Goal: Task Accomplishment & Management: Complete application form

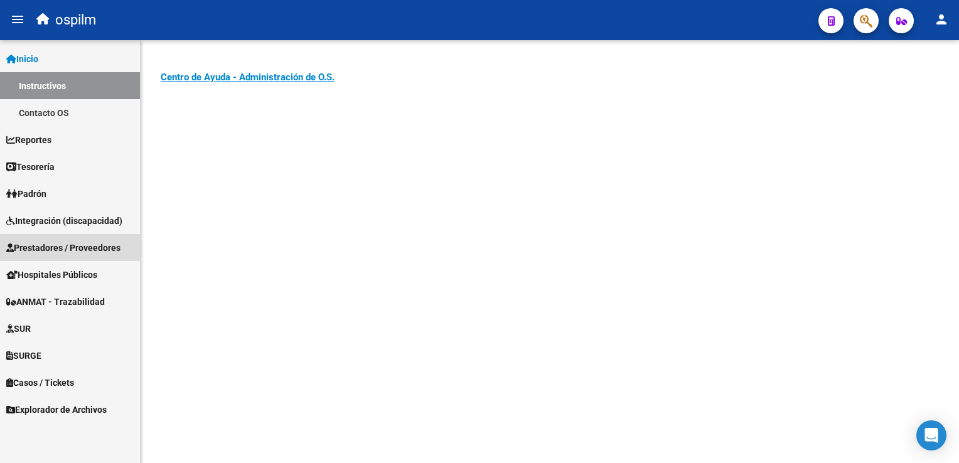
click at [85, 247] on span "Prestadores / Proveedores" at bounding box center [63, 248] width 114 height 14
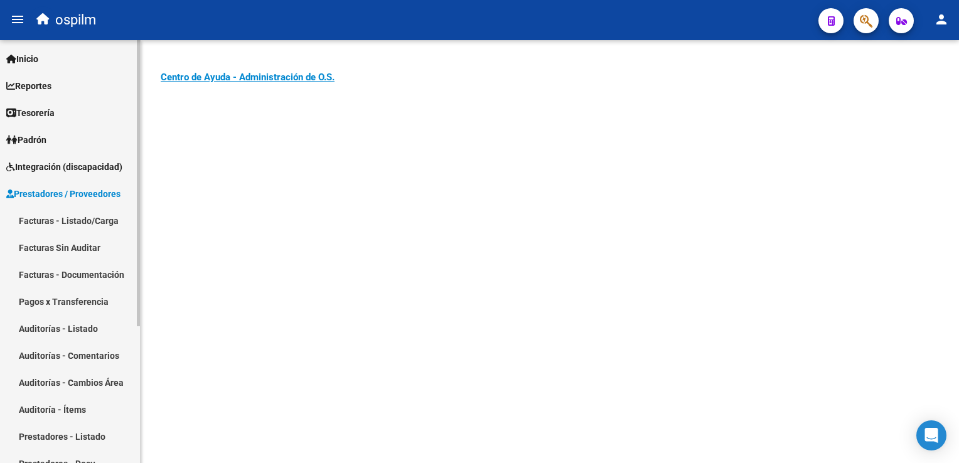
click at [50, 328] on link "Auditorías - Listado" at bounding box center [70, 328] width 140 height 27
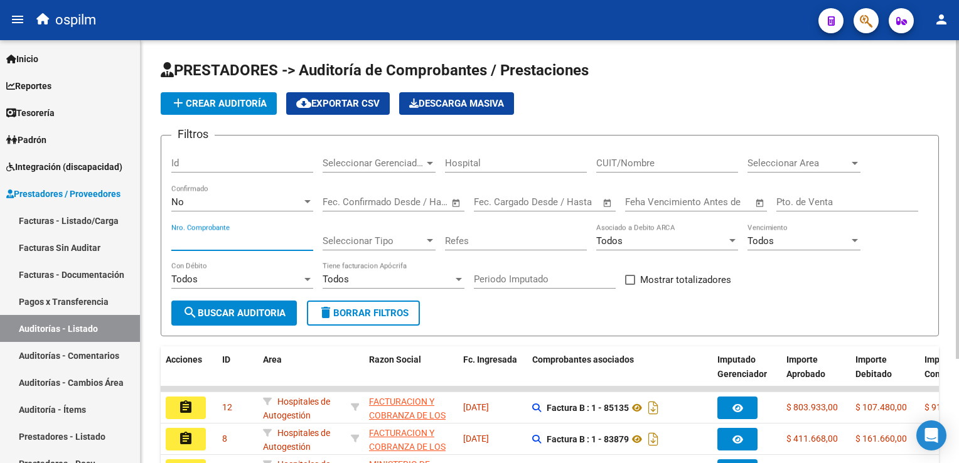
click at [195, 240] on input "Nro. Comprobante" at bounding box center [242, 240] width 142 height 11
type input "85135"
click at [246, 318] on span "search Buscar Auditoria" at bounding box center [234, 313] width 103 height 11
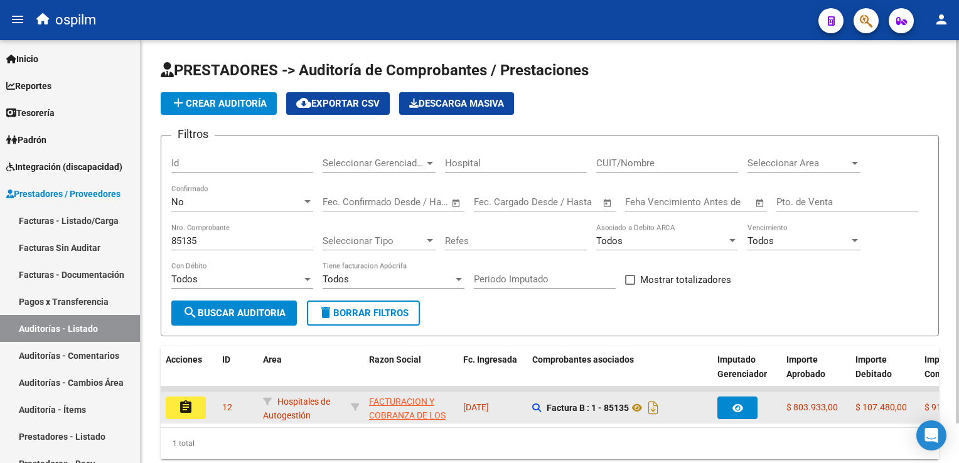
click at [178, 409] on mat-icon "assignment" at bounding box center [185, 407] width 15 height 15
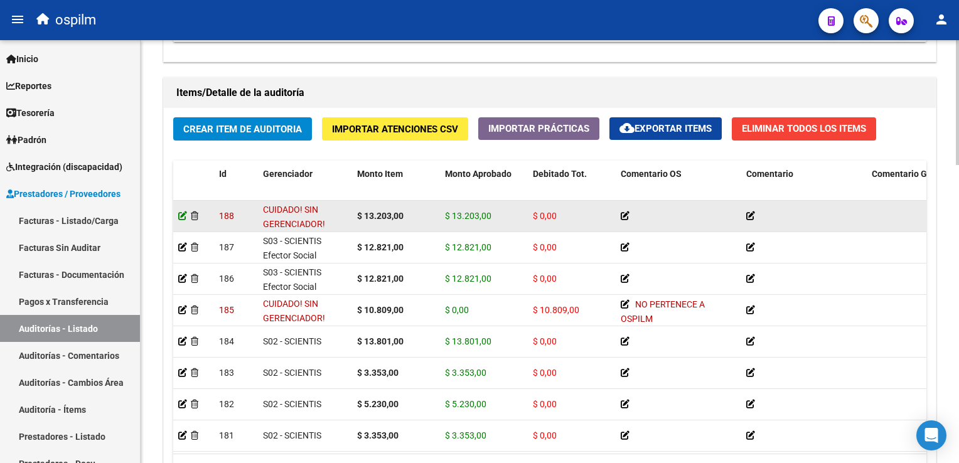
click at [181, 217] on icon at bounding box center [182, 216] width 9 height 9
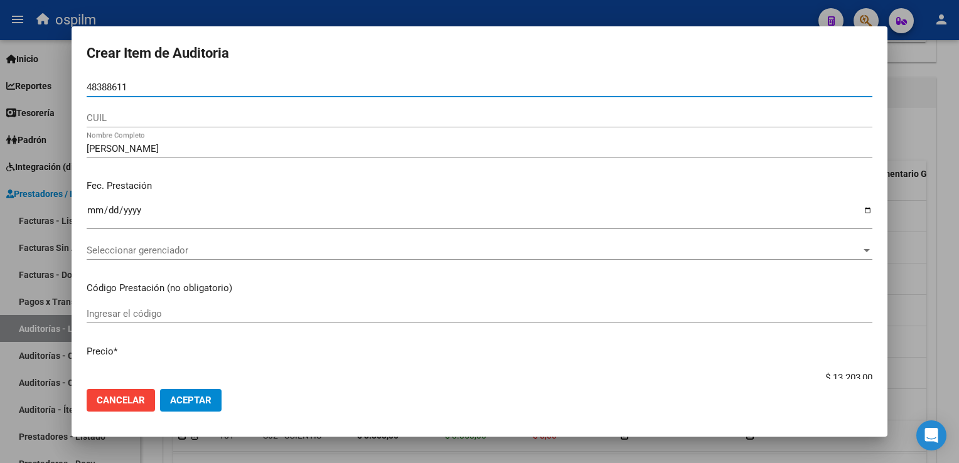
drag, startPoint x: 131, startPoint y: 84, endPoint x: 47, endPoint y: 98, distance: 84.6
click at [43, 89] on div "Crear Item de Auditoria 48388611 Nro Documento CUIL [PERSON_NAME] Nombre Comple…" at bounding box center [479, 231] width 959 height 463
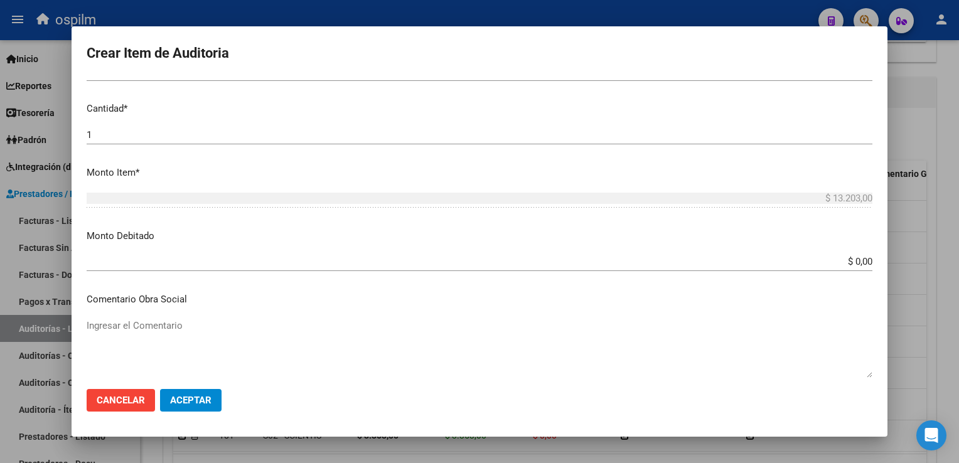
scroll to position [314, 0]
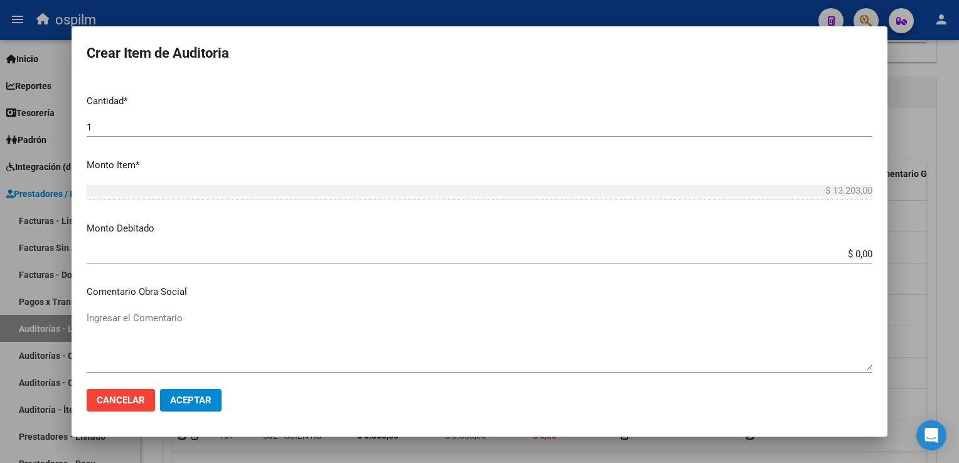
click at [844, 252] on input "$ 0,00" at bounding box center [480, 254] width 786 height 11
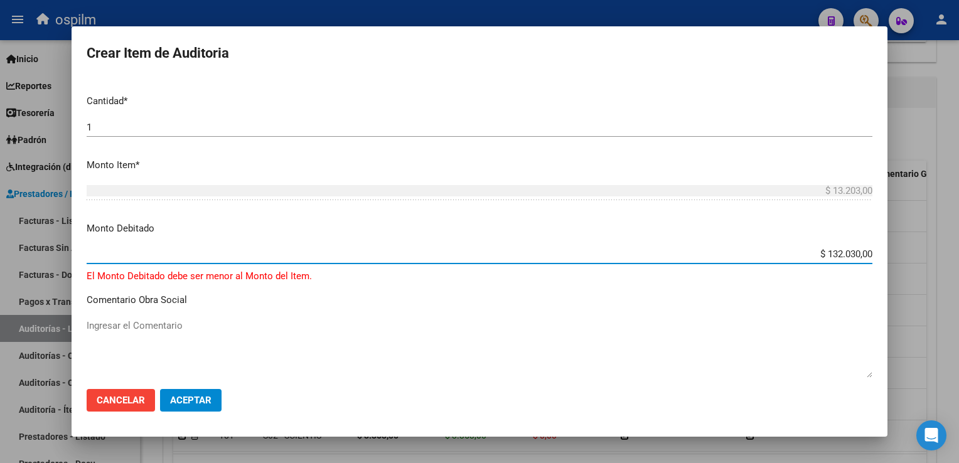
click at [850, 254] on input "$ 132.030,00" at bounding box center [480, 254] width 786 height 11
type input "$ 13.203,00"
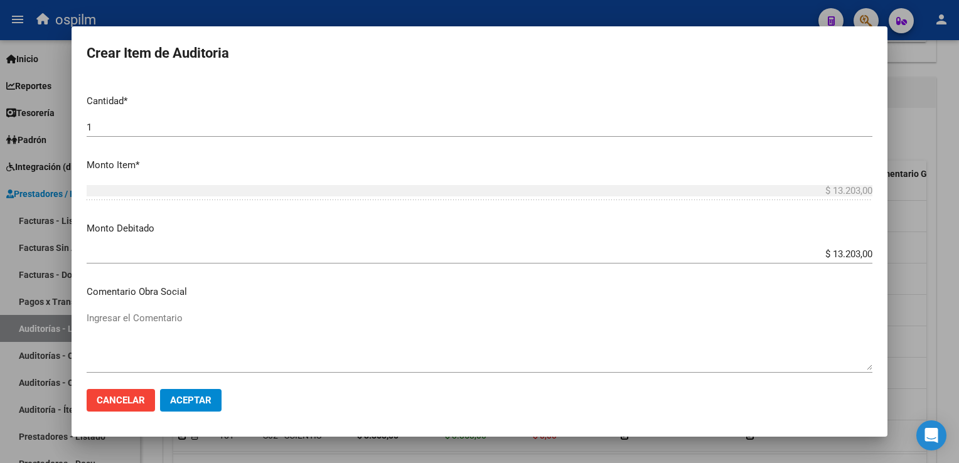
drag, startPoint x: 206, startPoint y: 401, endPoint x: 294, endPoint y: 354, distance: 100.0
click at [331, 409] on mat-dialog-actions "Cancelar Aceptar" at bounding box center [480, 400] width 786 height 43
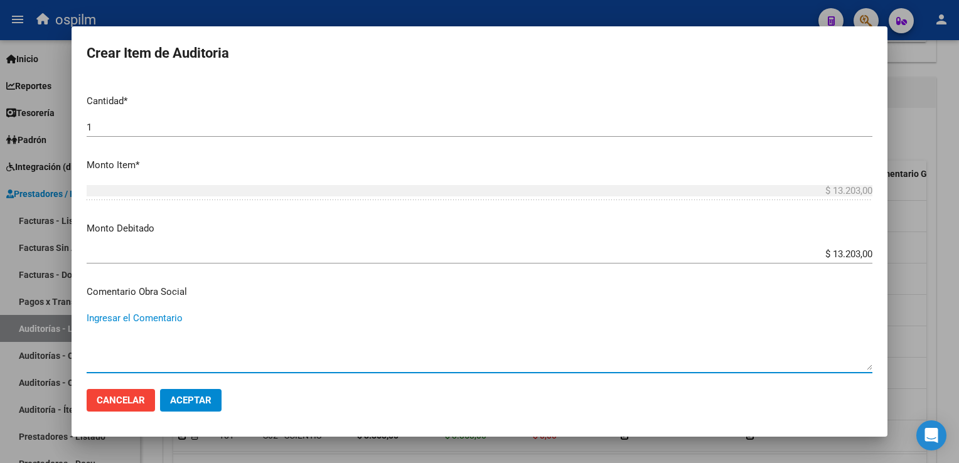
click at [269, 337] on textarea "Ingresar el Comentario" at bounding box center [480, 340] width 786 height 59
type textarea "n"
type textarea "NO PERTENCE A OSPILM"
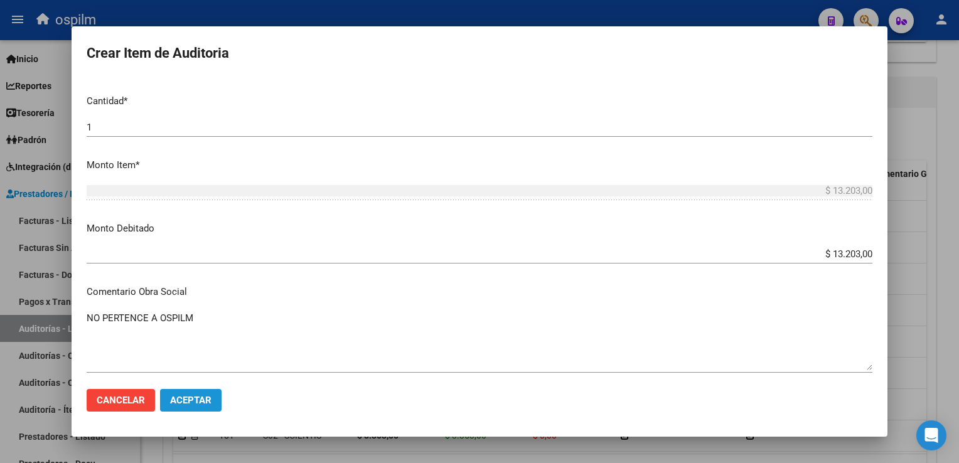
click at [183, 401] on span "Aceptar" at bounding box center [190, 400] width 41 height 11
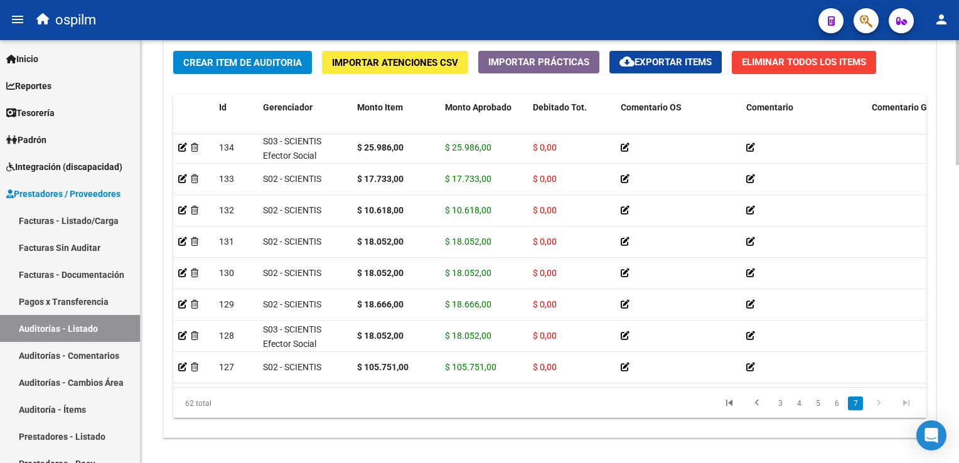
scroll to position [1581, 0]
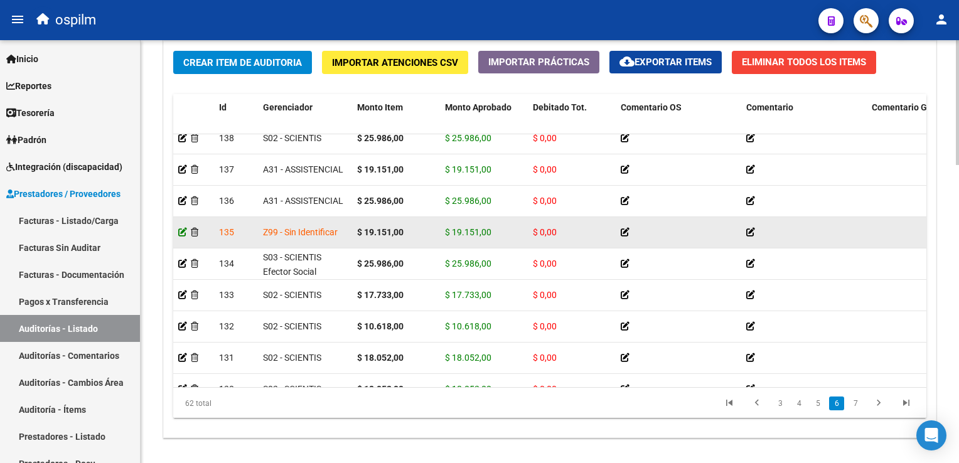
click at [182, 232] on icon at bounding box center [182, 232] width 9 height 9
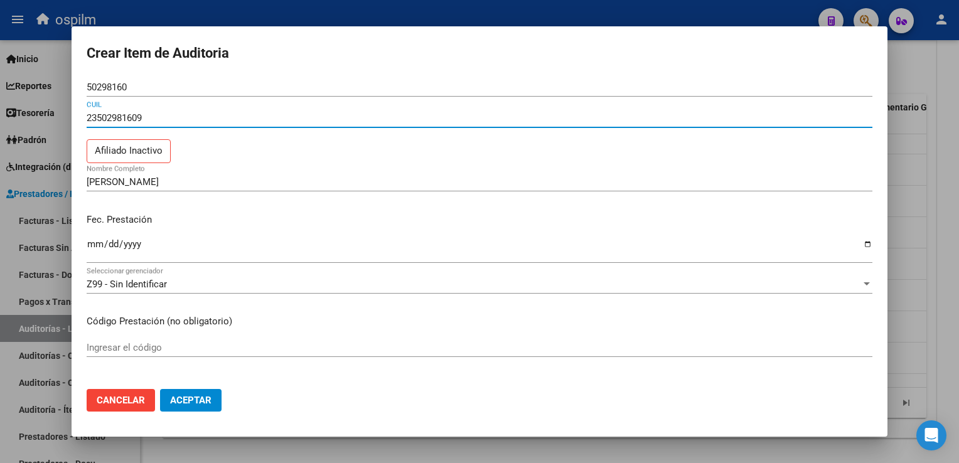
drag, startPoint x: 99, startPoint y: 120, endPoint x: 114, endPoint y: 127, distance: 17.2
click at [114, 127] on div "23502981609 CUIL" at bounding box center [480, 118] width 786 height 19
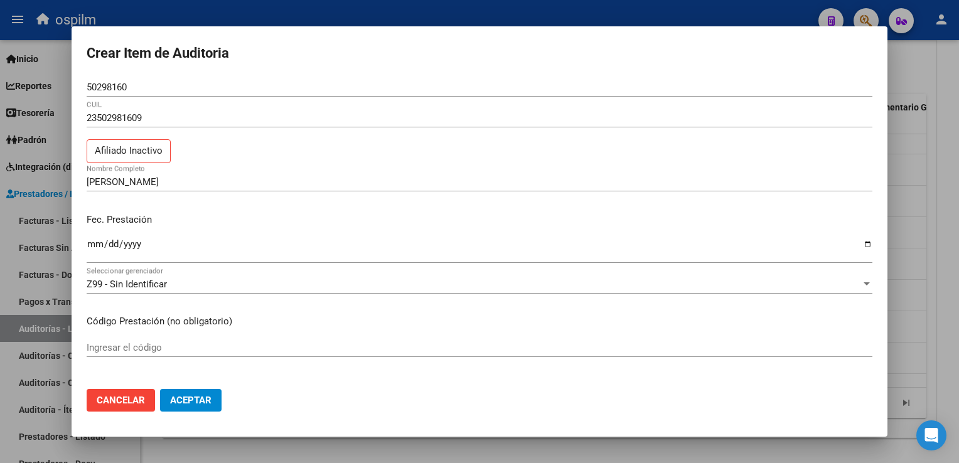
click at [114, 127] on div "23502981609 CUIL" at bounding box center [480, 118] width 786 height 19
drag, startPoint x: 114, startPoint y: 127, endPoint x: 135, endPoint y: 119, distance: 22.0
click at [136, 119] on div "23502981609 CUIL" at bounding box center [480, 118] width 786 height 19
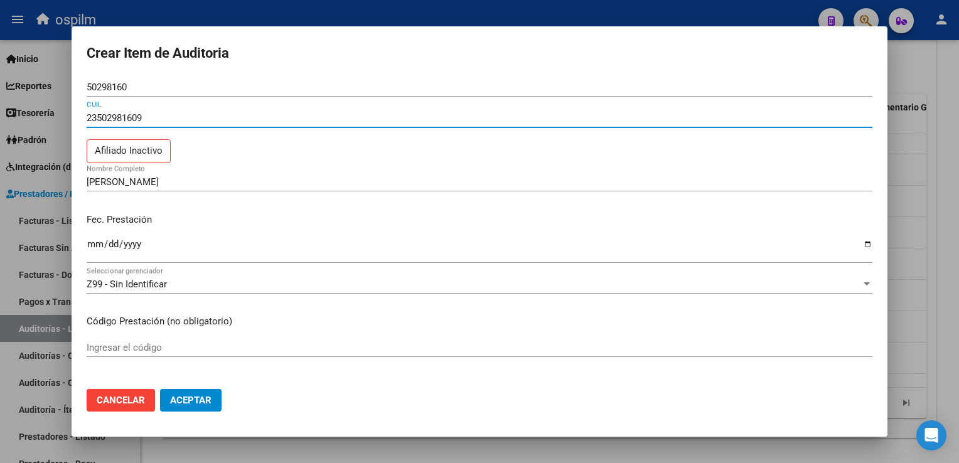
drag, startPoint x: 139, startPoint y: 117, endPoint x: 105, endPoint y: 109, distance: 34.7
click at [105, 109] on div "23502981609 CUIL" at bounding box center [480, 118] width 786 height 19
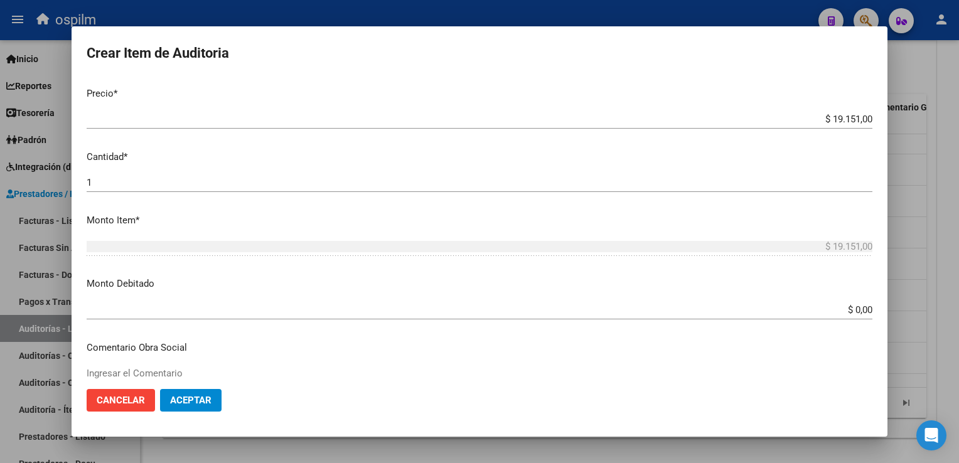
scroll to position [314, 0]
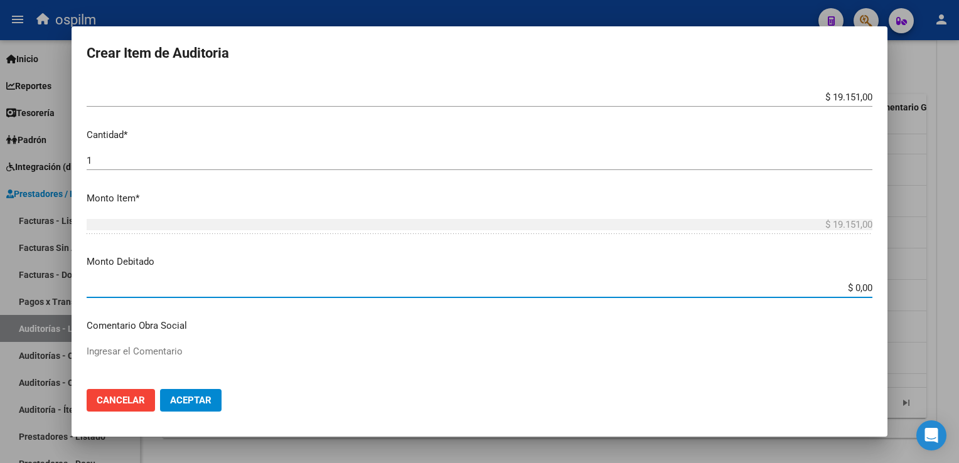
click at [847, 290] on input "$ 0,00" at bounding box center [480, 288] width 786 height 11
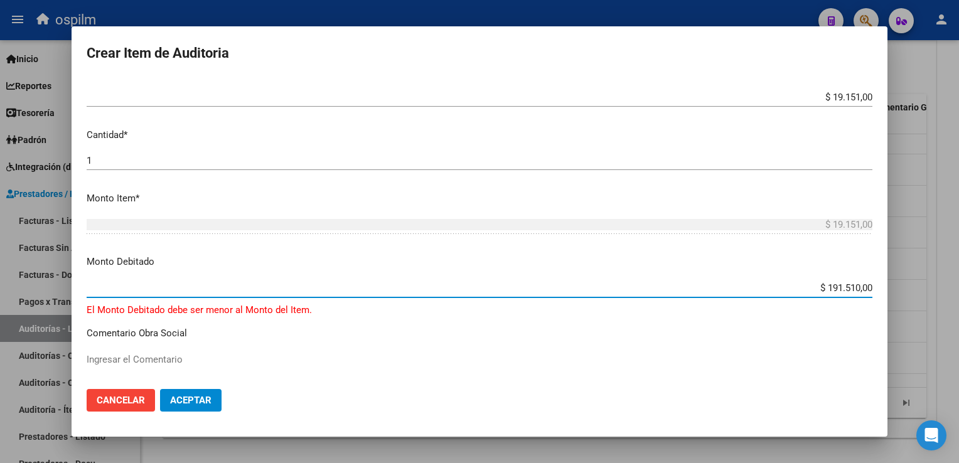
type input "$ 19.151,00"
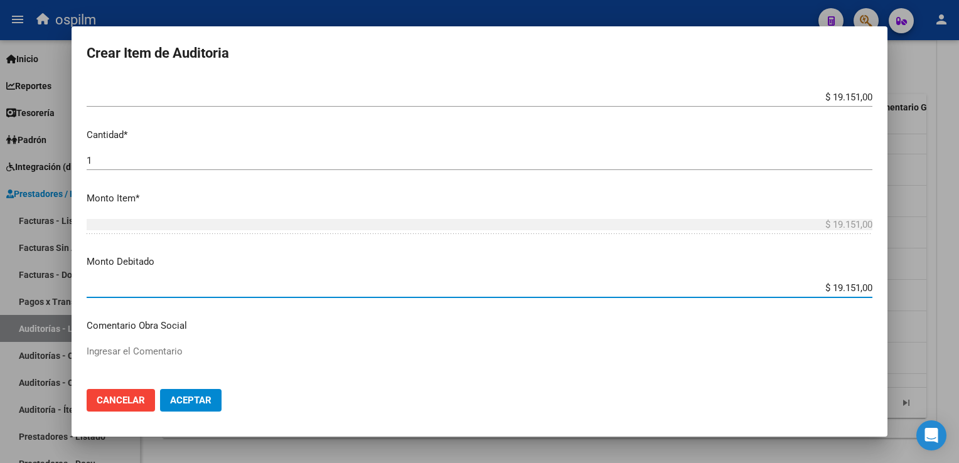
click at [180, 399] on span "Aceptar" at bounding box center [190, 400] width 41 height 11
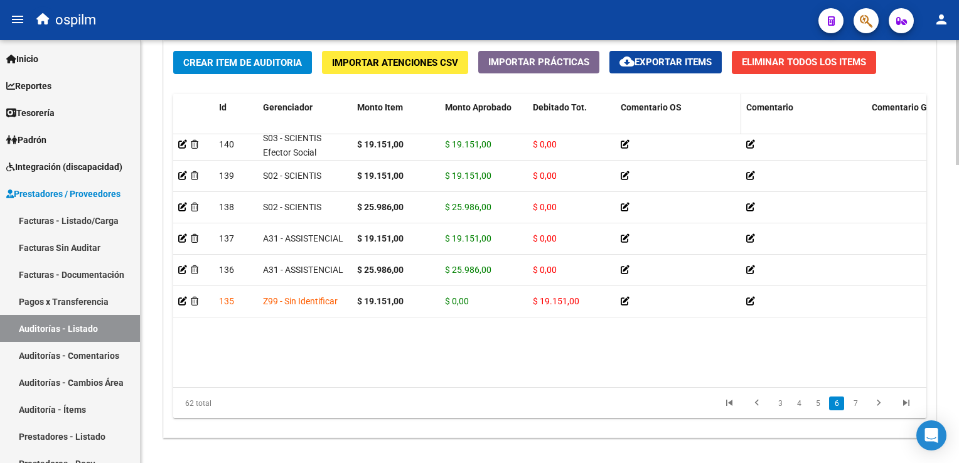
scroll to position [1581, 0]
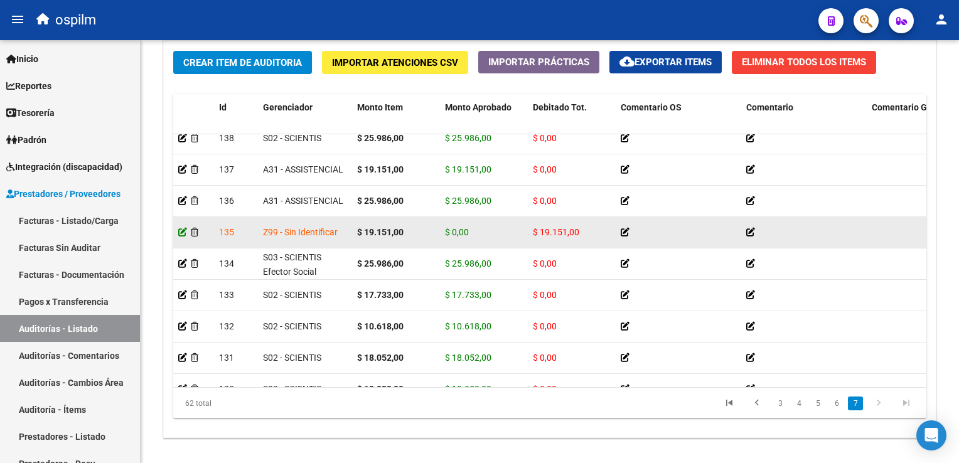
click at [178, 235] on icon at bounding box center [182, 232] width 9 height 9
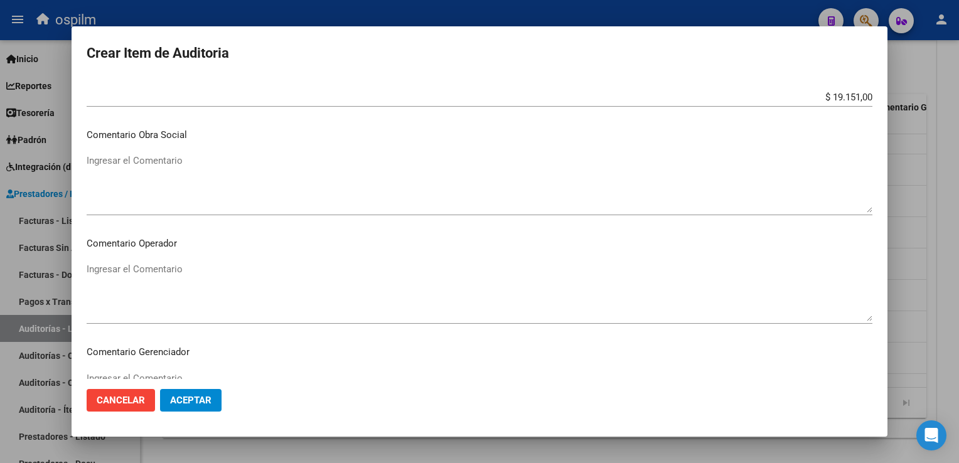
scroll to position [502, 0]
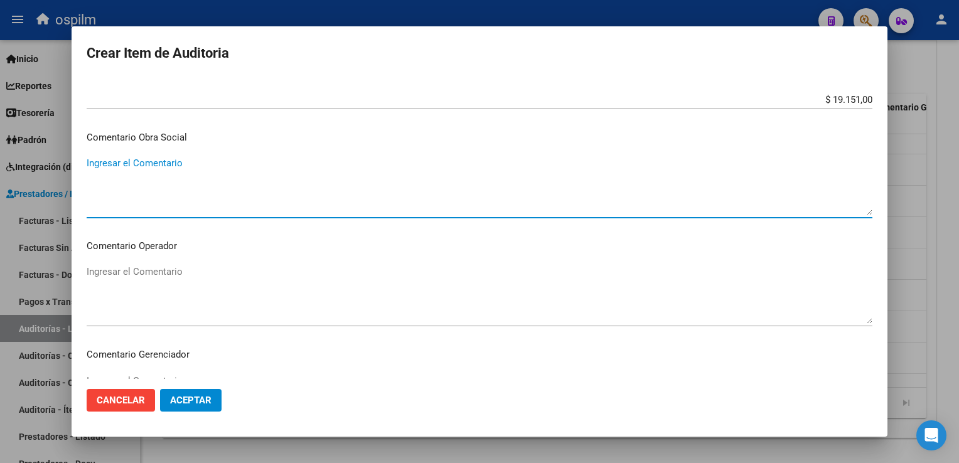
click at [179, 170] on textarea "Ingresar el Comentario" at bounding box center [480, 185] width 786 height 59
type textarea "AFILIADO DE BAJA"
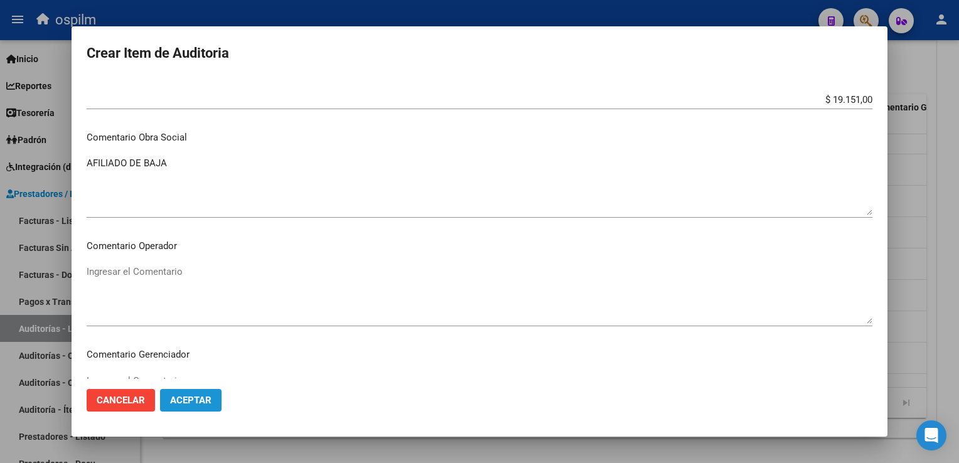
click at [183, 399] on span "Aceptar" at bounding box center [190, 400] width 41 height 11
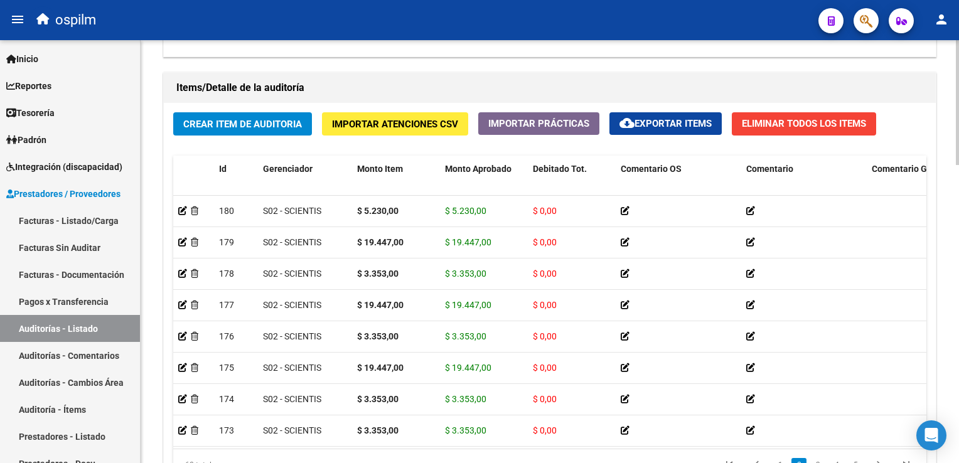
scroll to position [1008, 0]
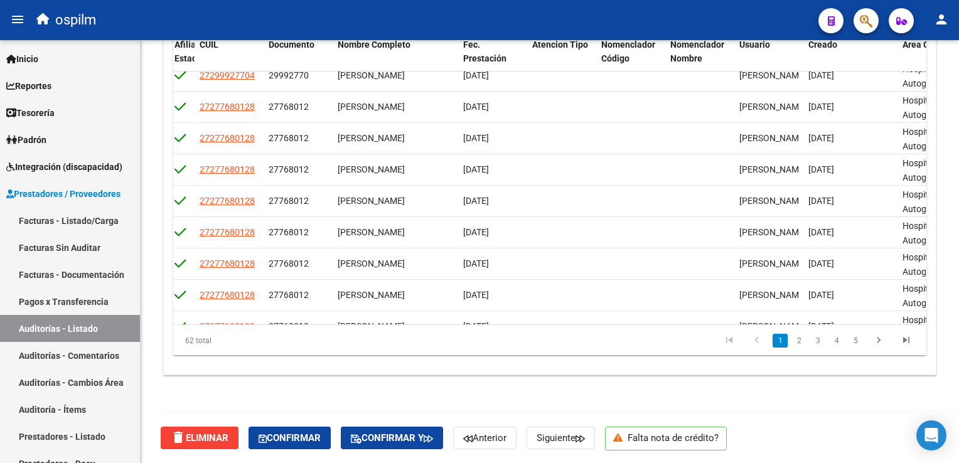
scroll to position [0, 949]
